Goal: Task Accomplishment & Management: Manage account settings

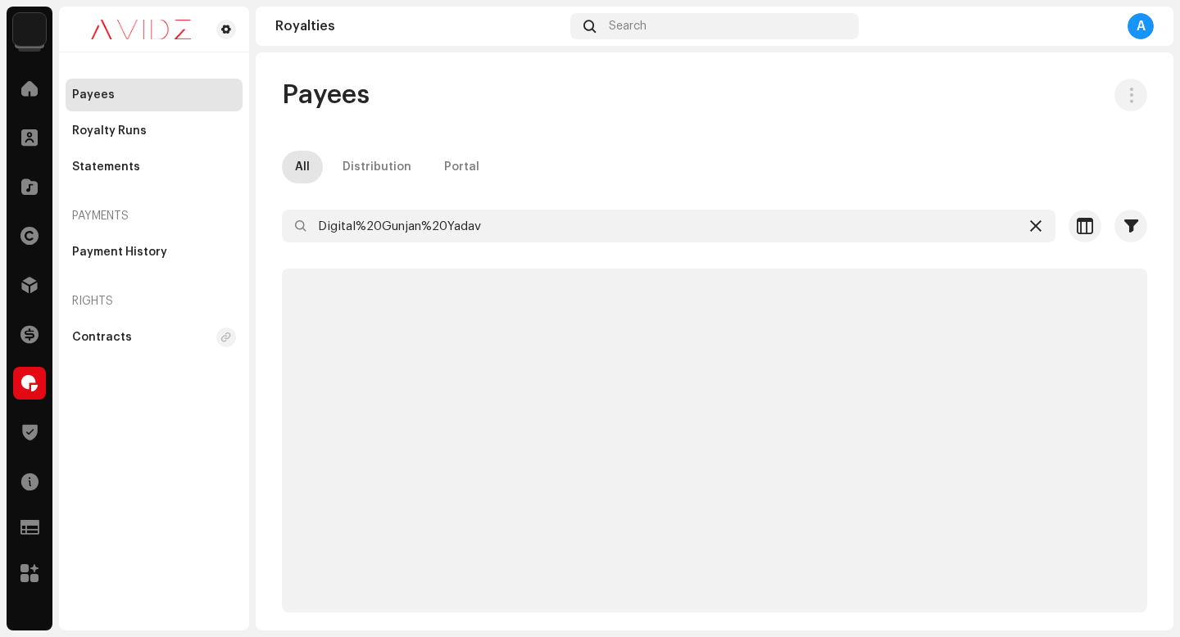
click at [1032, 225] on icon at bounding box center [1035, 226] width 11 height 13
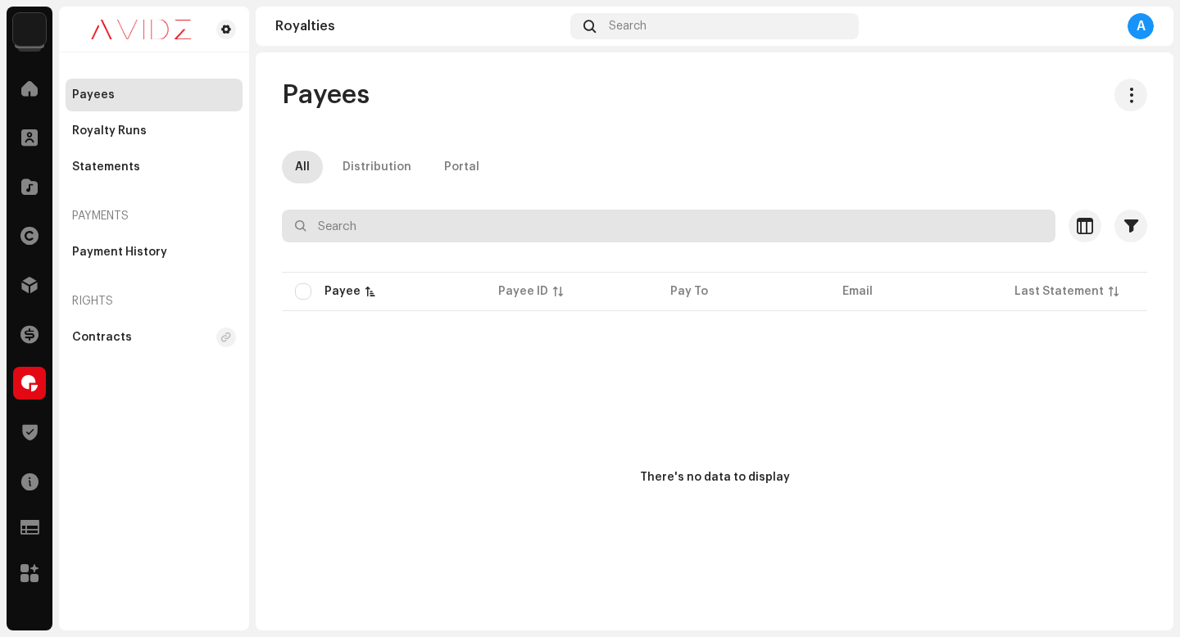
click at [900, 225] on input "text" at bounding box center [668, 226] width 773 height 33
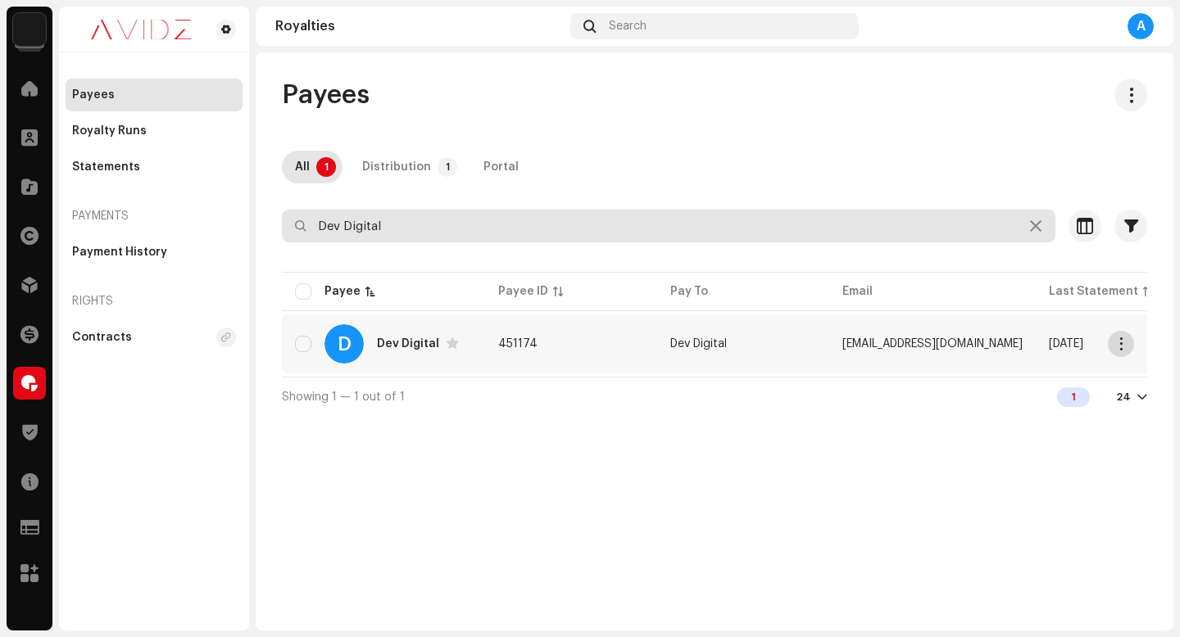
type input "Dev Digital"
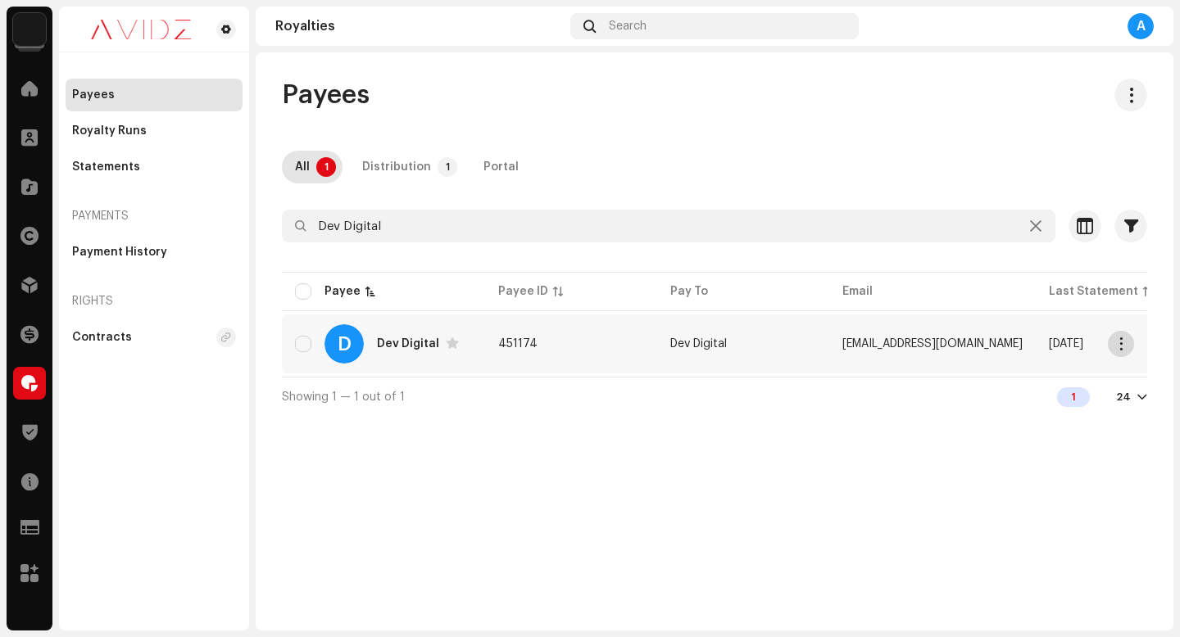
click at [1116, 347] on span "button" at bounding box center [1121, 344] width 12 height 13
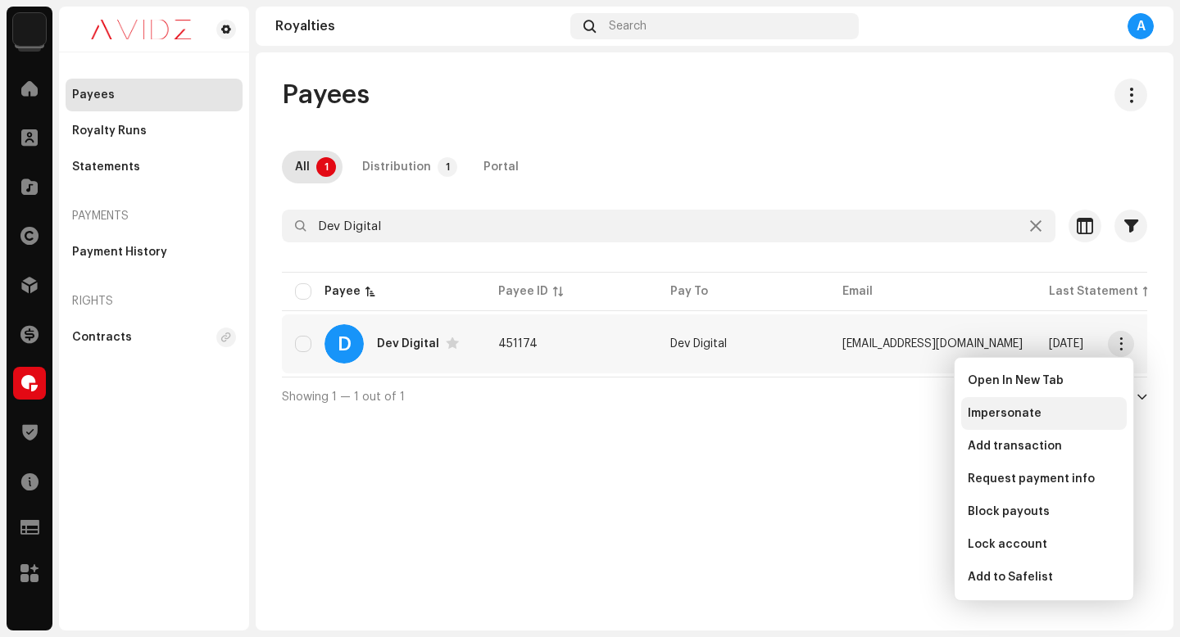
click at [1082, 406] on div "Impersonate" at bounding box center [1044, 413] width 166 height 33
